Goal: Task Accomplishment & Management: Use online tool/utility

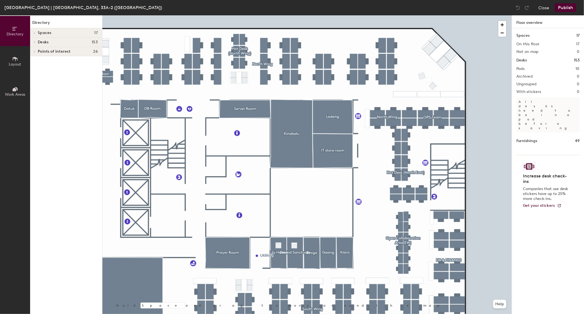
click at [362, 15] on div at bounding box center [307, 15] width 410 height 0
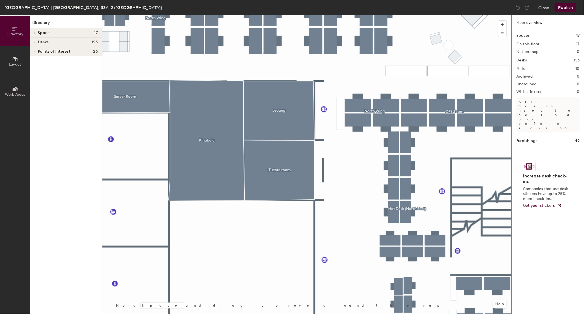
click at [360, 15] on div at bounding box center [307, 15] width 410 height 0
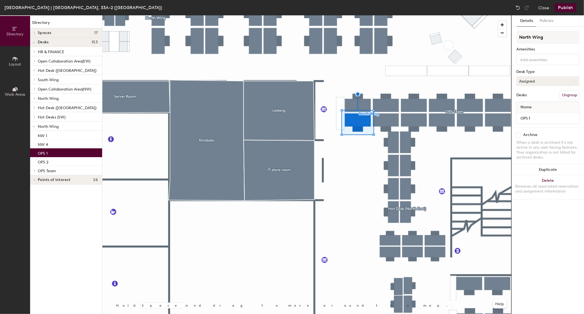
click at [545, 78] on button "Assigned" at bounding box center [548, 81] width 63 height 10
click at [540, 112] on div "Hoteled" at bounding box center [544, 114] width 55 height 8
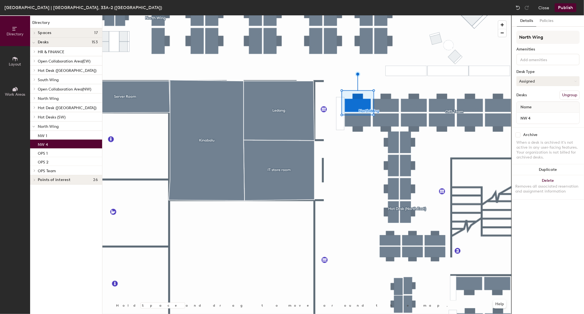
click at [533, 83] on button "Assigned" at bounding box center [548, 81] width 63 height 10
click at [532, 113] on div "Hoteled" at bounding box center [544, 114] width 55 height 8
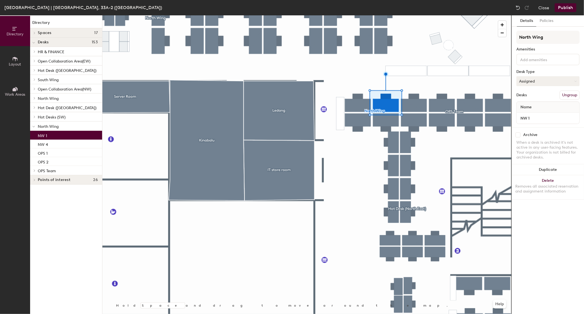
click at [544, 78] on button "Assigned" at bounding box center [548, 81] width 63 height 10
click at [539, 113] on div "Hoteled" at bounding box center [544, 114] width 55 height 8
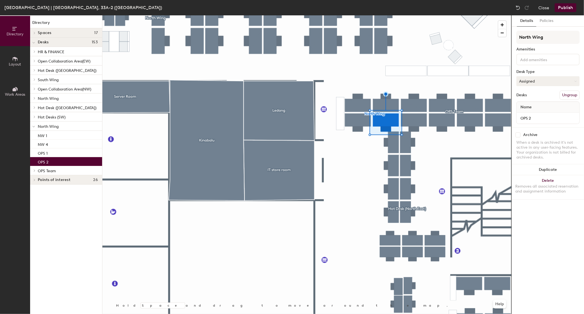
click at [543, 79] on button "Assigned" at bounding box center [548, 81] width 63 height 10
click at [539, 113] on div "Hoteled" at bounding box center [544, 114] width 55 height 8
click at [566, 4] on button "Publish" at bounding box center [566, 7] width 22 height 9
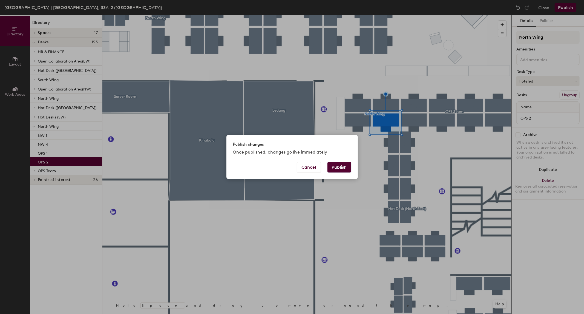
drag, startPoint x: 346, startPoint y: 169, endPoint x: 343, endPoint y: 169, distance: 3.3
click at [345, 169] on button "Publish" at bounding box center [340, 167] width 24 height 10
